Goal: Task Accomplishment & Management: Manage account settings

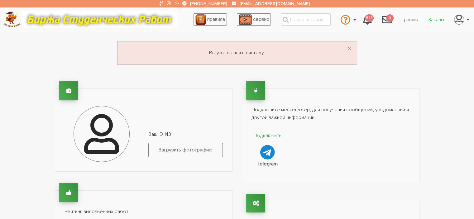
click at [432, 16] on link "Заказы" at bounding box center [437, 20] width 26 height 12
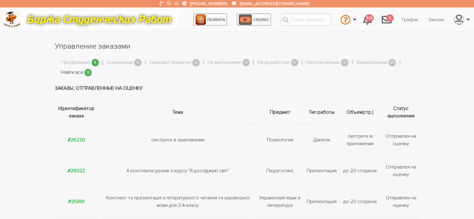
click at [76, 72] on link "Найти все" at bounding box center [72, 73] width 22 height 8
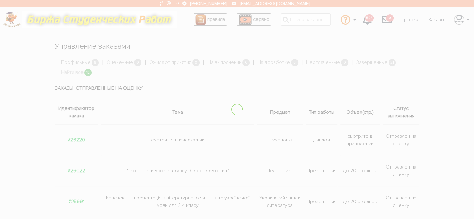
click at [76, 72] on div at bounding box center [237, 109] width 474 height 219
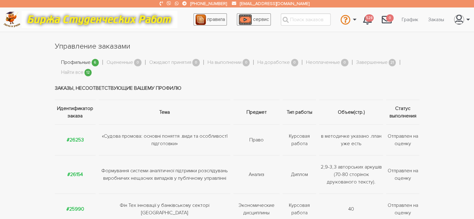
click at [84, 62] on link "Профильные" at bounding box center [76, 63] width 30 height 8
